Goal: Information Seeking & Learning: Learn about a topic

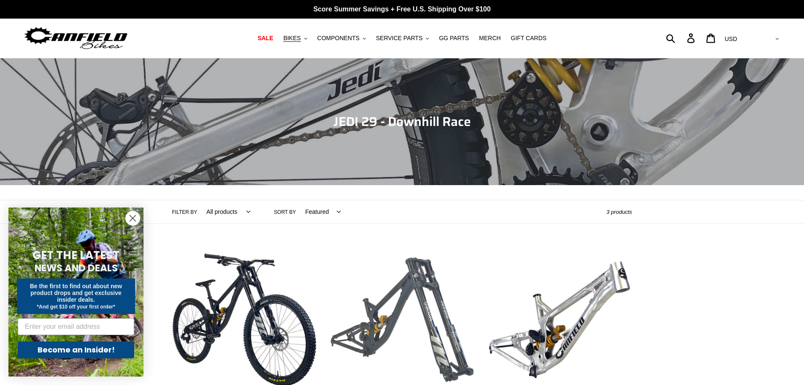
click at [428, 305] on link "JEDI 29 - Frame, Shock + Fork" at bounding box center [402, 336] width 145 height 178
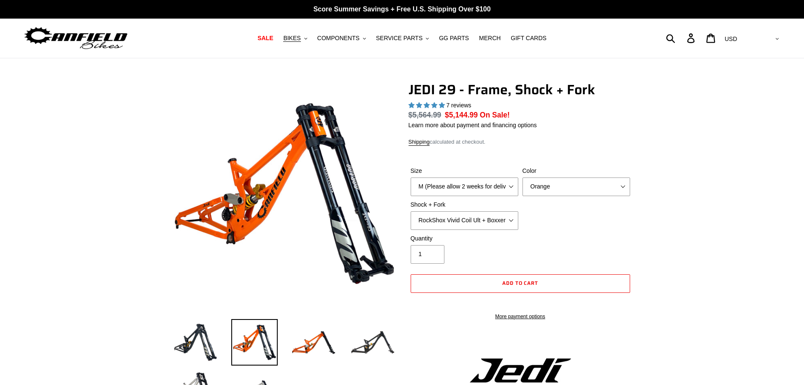
select select "highest-rating"
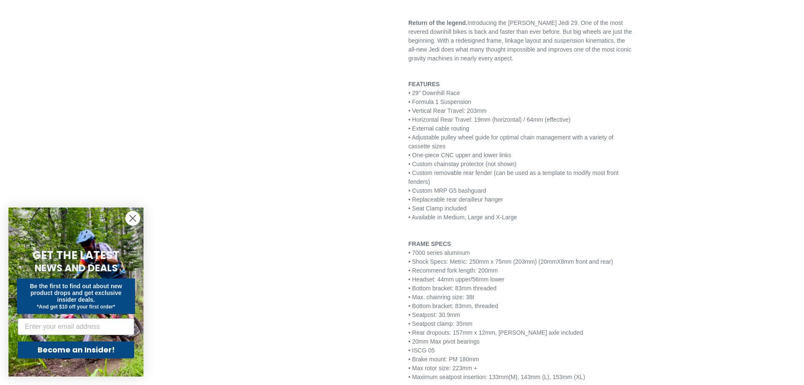
scroll to position [464, 0]
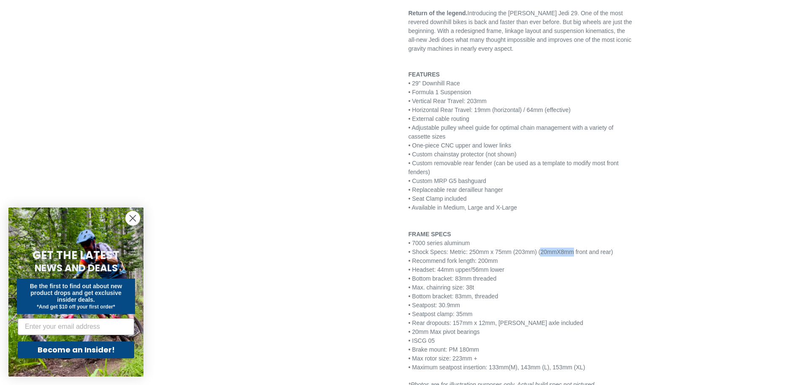
drag, startPoint x: 571, startPoint y: 260, endPoint x: 538, endPoint y: 259, distance: 32.5
click at [538, 255] on span "• Shock Specs: Metric: 250mm x 75mm (203mm) (20mmX8mm front and rear)" at bounding box center [511, 251] width 205 height 7
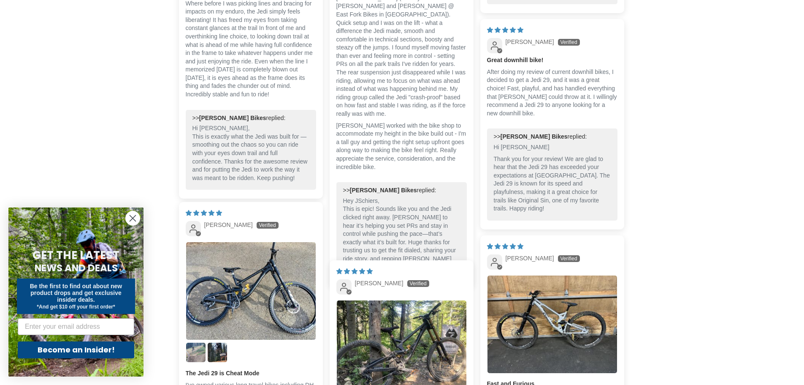
scroll to position [1984, 0]
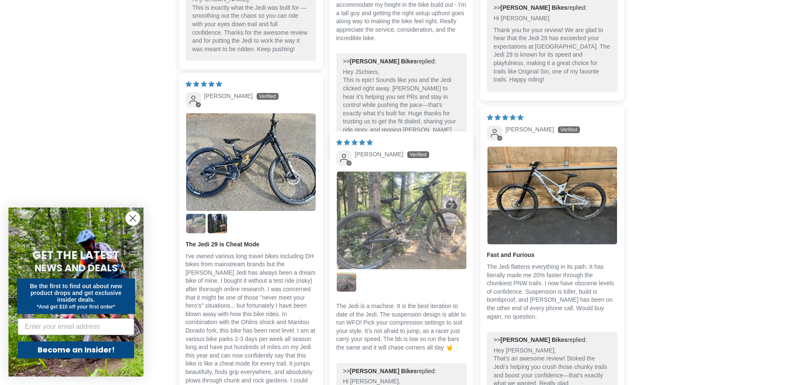
click at [404, 231] on img "Link to user picture 1" at bounding box center [402, 220] width 130 height 98
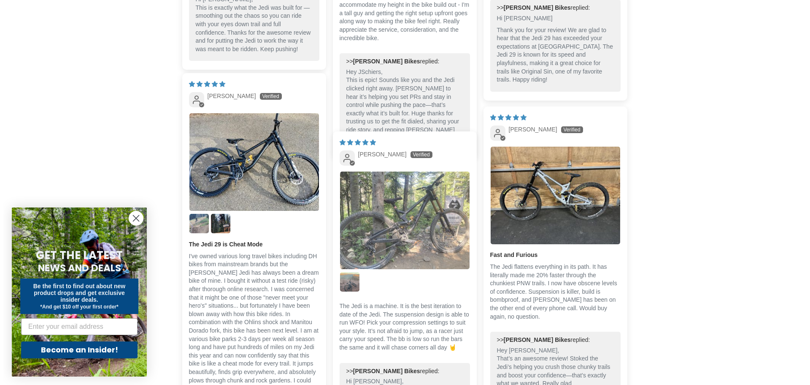
scroll to position [0, 0]
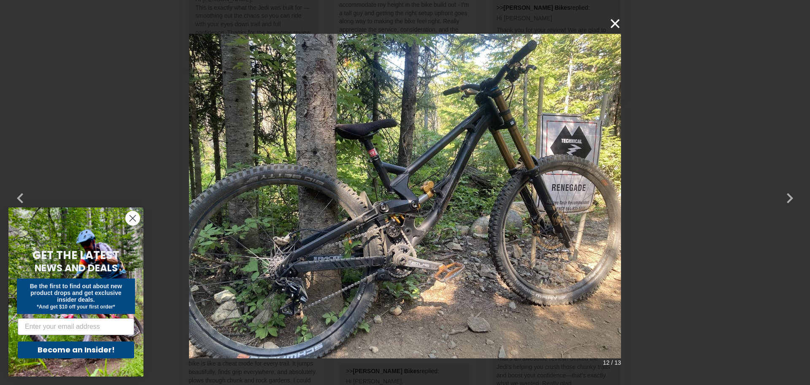
click at [618, 25] on button "×" at bounding box center [611, 24] width 20 height 20
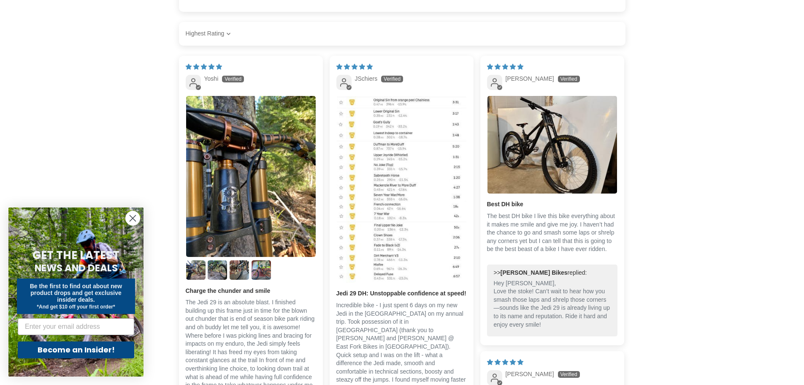
scroll to position [1520, 0]
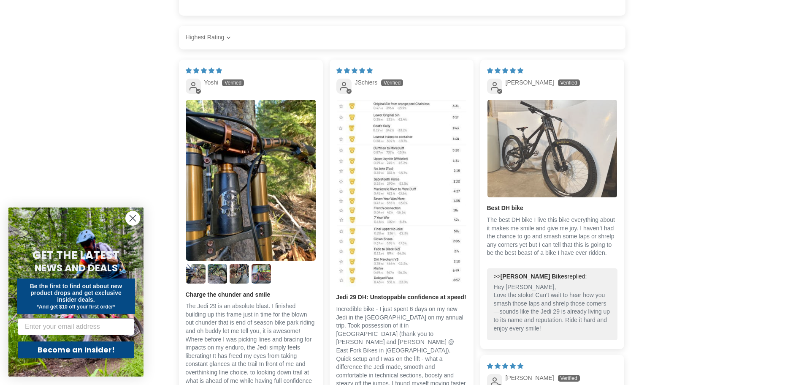
click at [534, 162] on img "Link to user picture 1" at bounding box center [553, 149] width 130 height 98
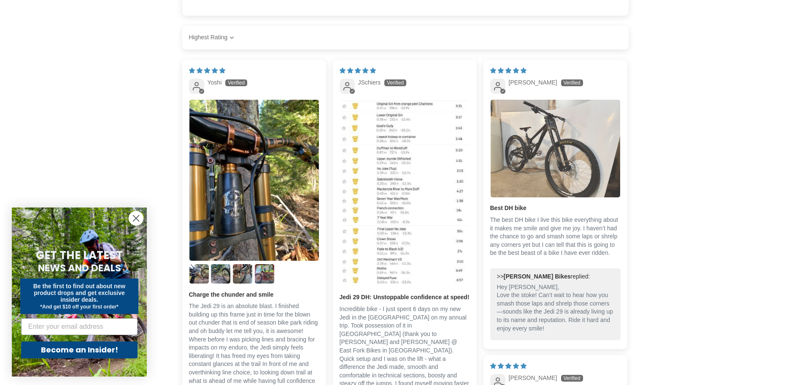
scroll to position [0, 0]
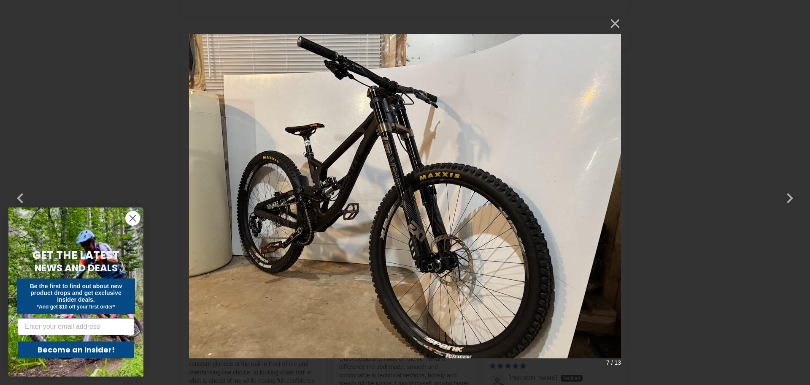
click at [315, 186] on img at bounding box center [405, 193] width 432 height 358
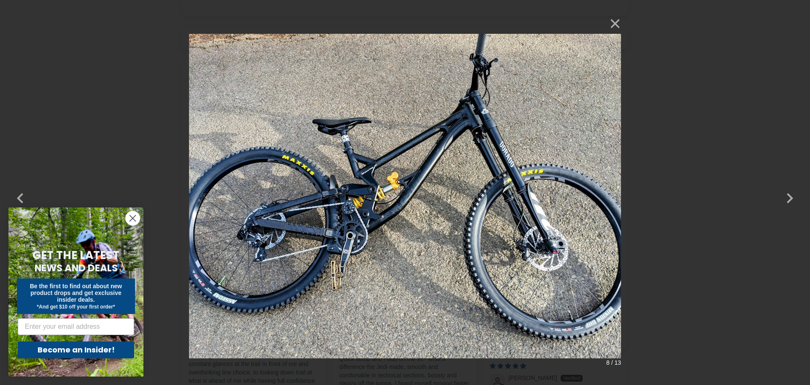
click at [398, 195] on img at bounding box center [405, 193] width 432 height 358
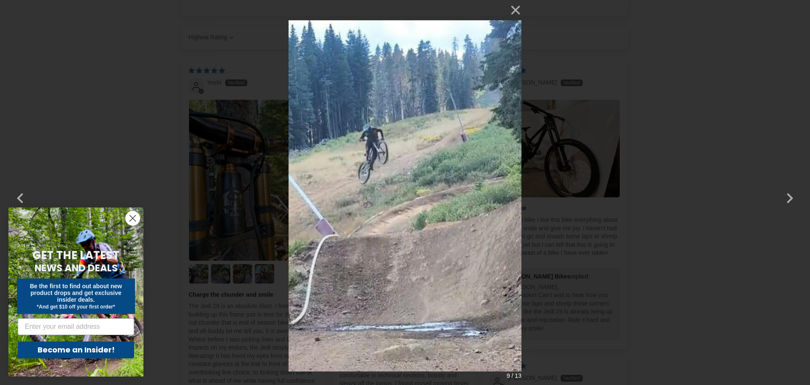
click at [398, 195] on img at bounding box center [405, 192] width 233 height 385
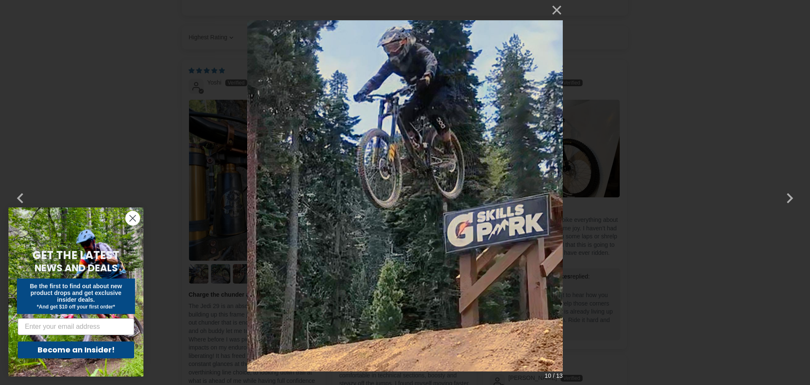
click at [398, 195] on img at bounding box center [405, 192] width 316 height 385
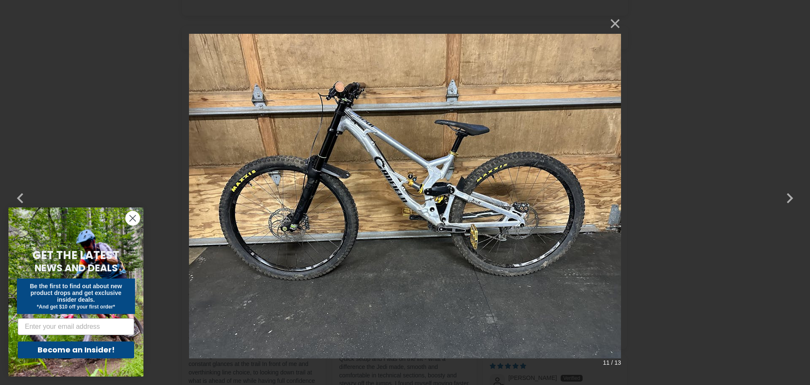
click at [398, 195] on img at bounding box center [405, 193] width 432 height 358
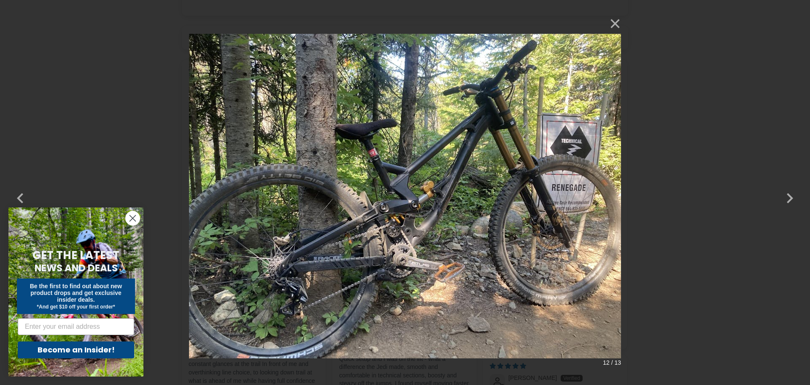
click at [398, 195] on img at bounding box center [405, 193] width 432 height 358
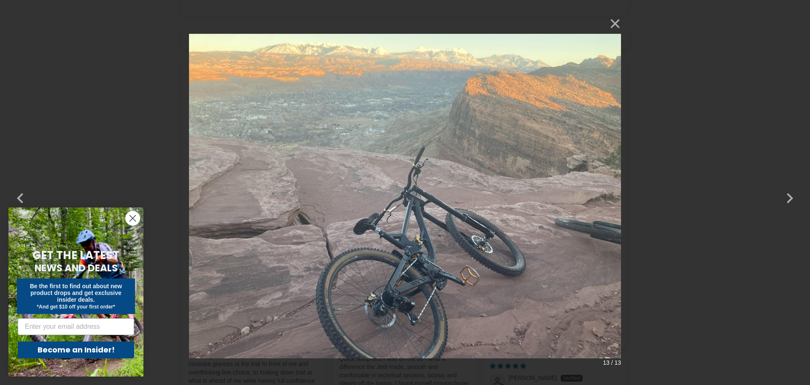
click at [398, 195] on img at bounding box center [405, 193] width 432 height 358
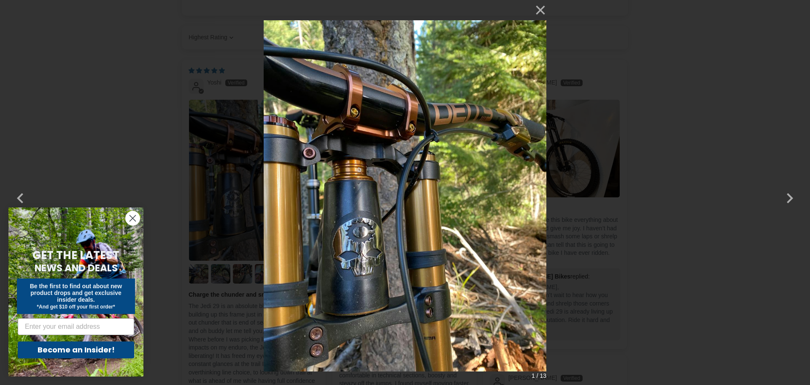
click at [398, 195] on img at bounding box center [405, 192] width 283 height 385
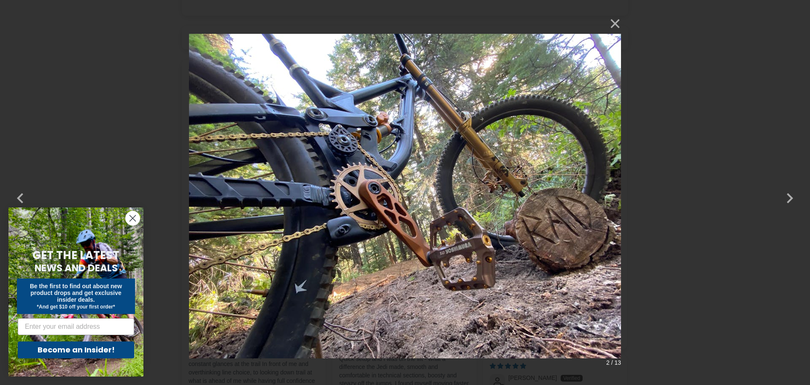
click at [442, 195] on img at bounding box center [405, 193] width 432 height 358
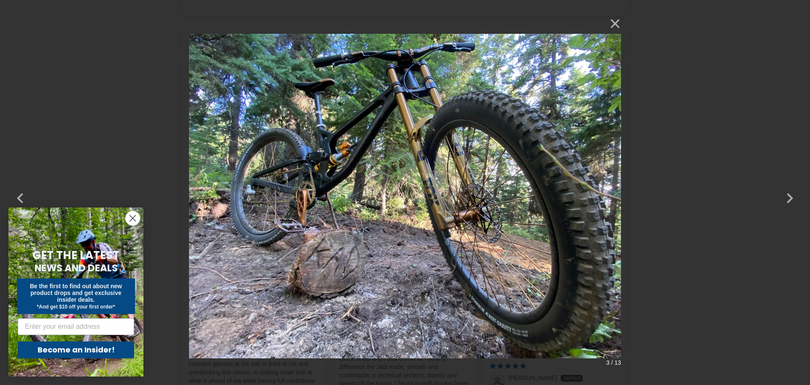
click at [442, 195] on img at bounding box center [405, 193] width 432 height 358
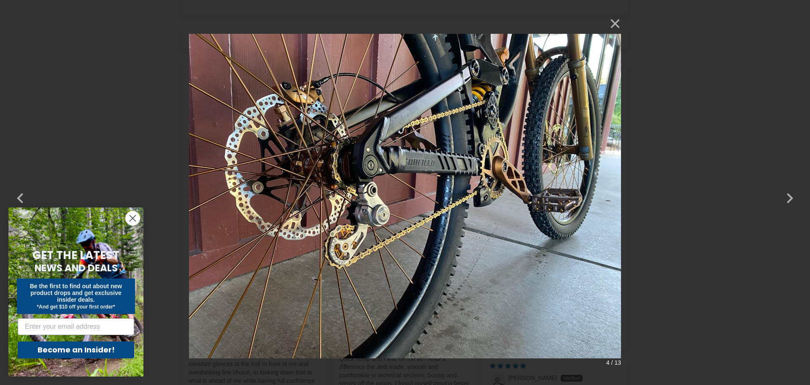
click at [439, 194] on img at bounding box center [405, 193] width 432 height 358
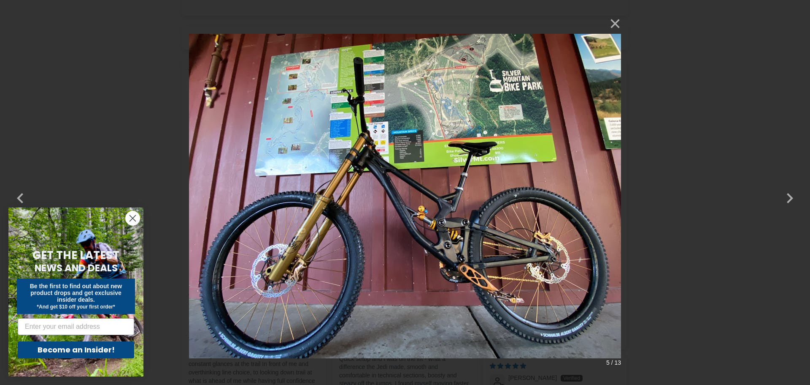
click at [439, 194] on img at bounding box center [405, 193] width 432 height 358
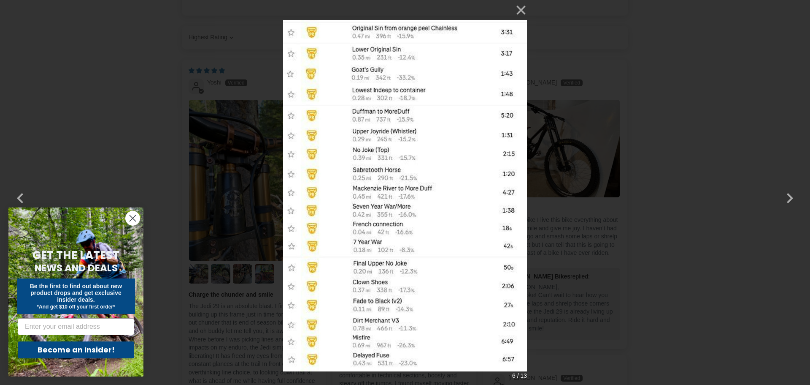
click at [439, 194] on img at bounding box center [405, 192] width 244 height 385
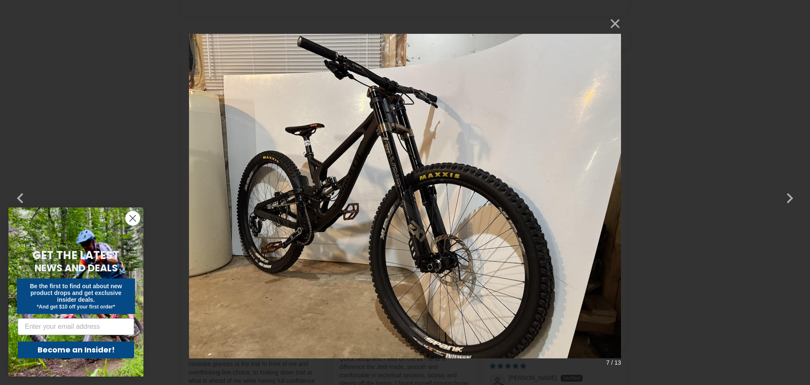
click at [439, 194] on img at bounding box center [405, 193] width 432 height 358
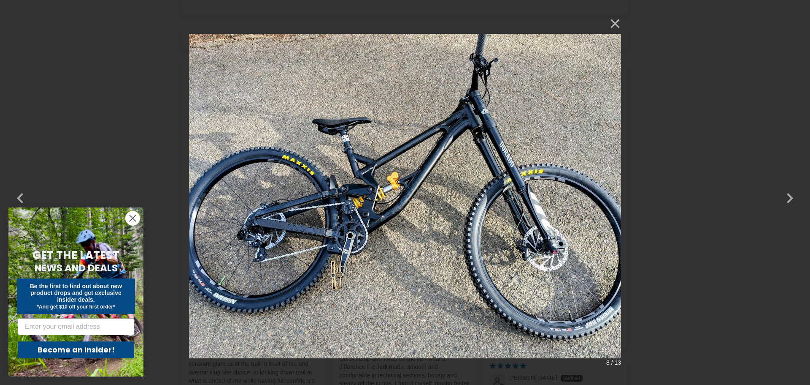
click at [439, 194] on img at bounding box center [405, 193] width 432 height 358
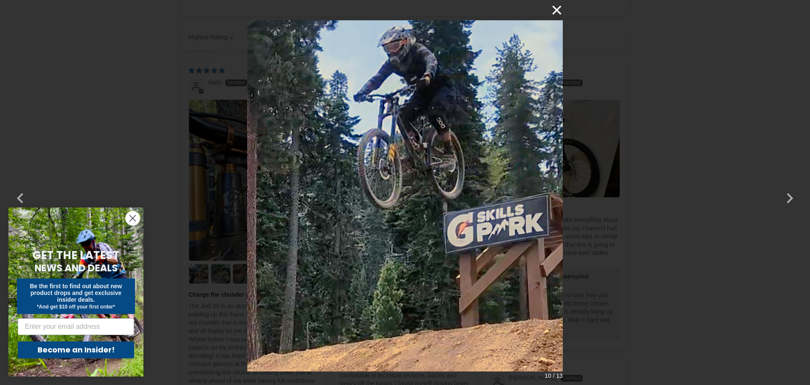
click at [556, 12] on button "×" at bounding box center [553, 10] width 20 height 20
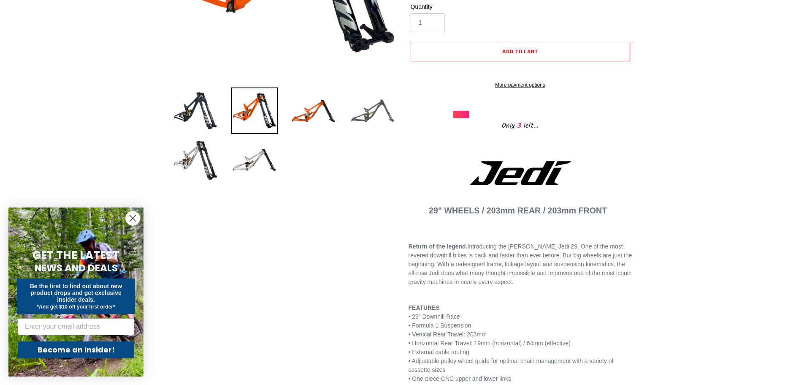
scroll to position [127, 0]
